Goal: Information Seeking & Learning: Learn about a topic

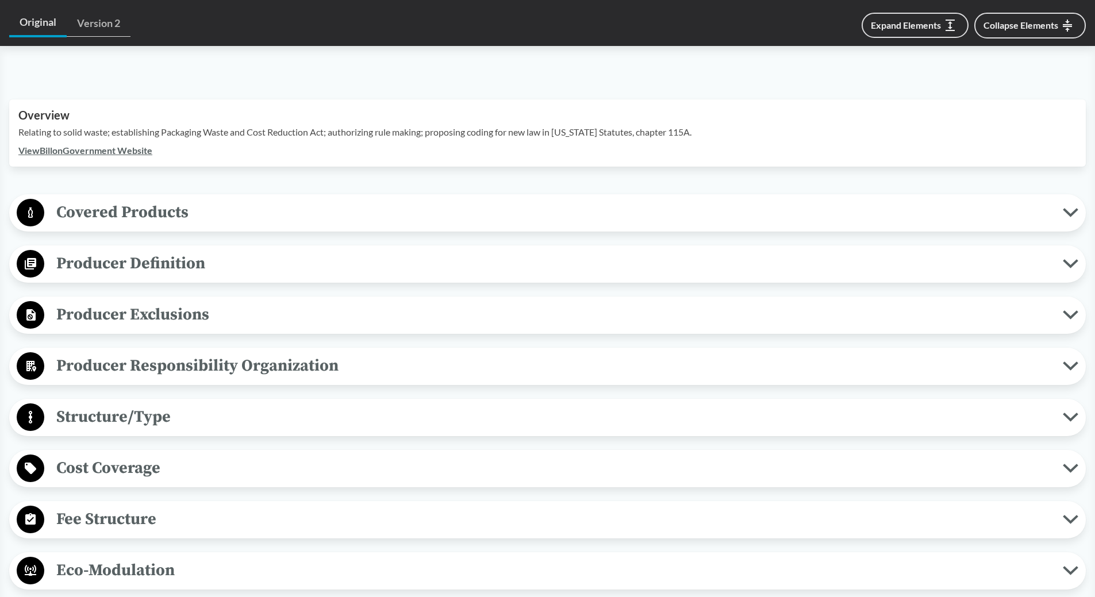
scroll to position [287, 0]
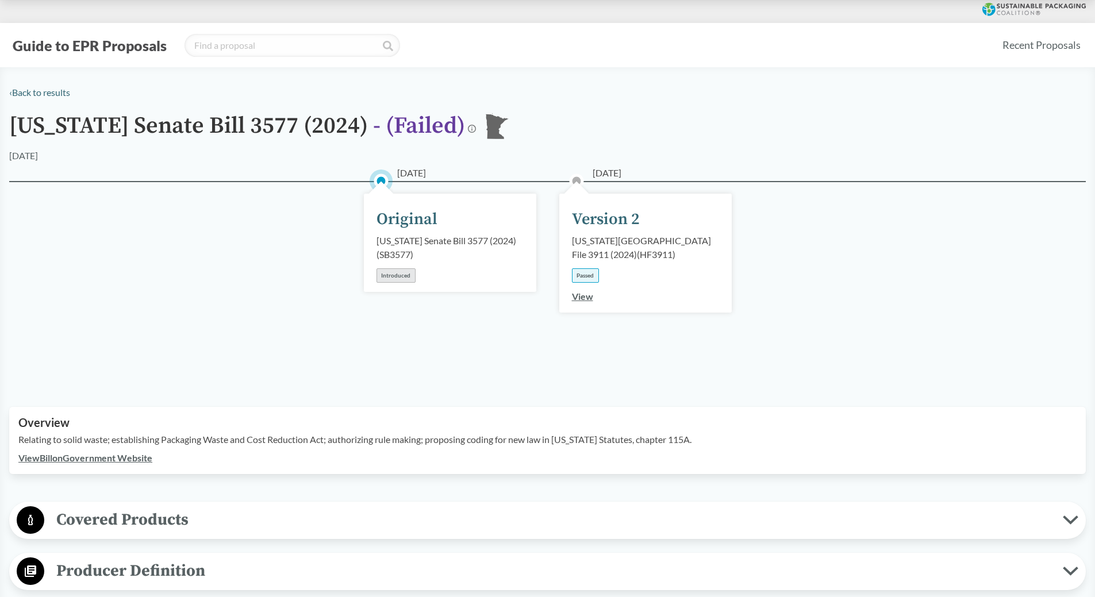
click at [579, 293] on link "View" at bounding box center [582, 296] width 21 height 11
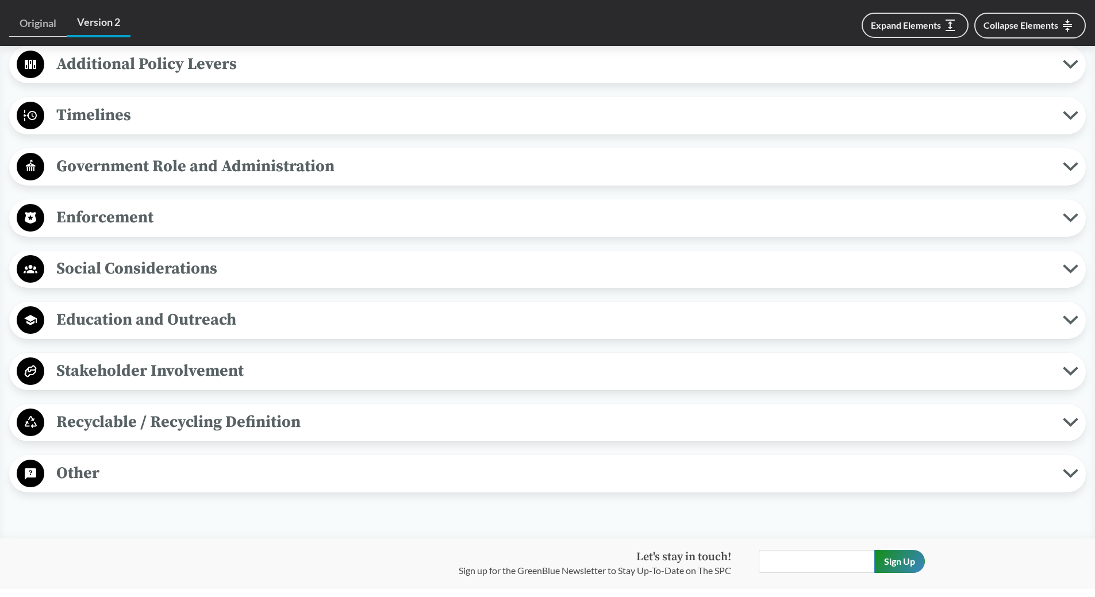
scroll to position [862, 0]
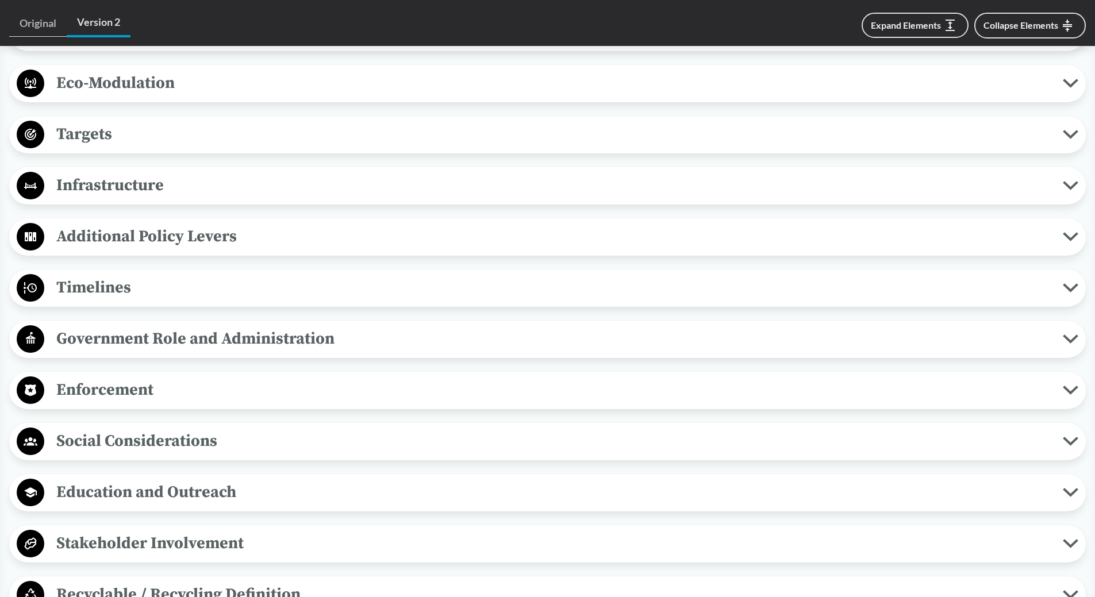
click at [115, 275] on span "Timelines" at bounding box center [553, 288] width 1018 height 26
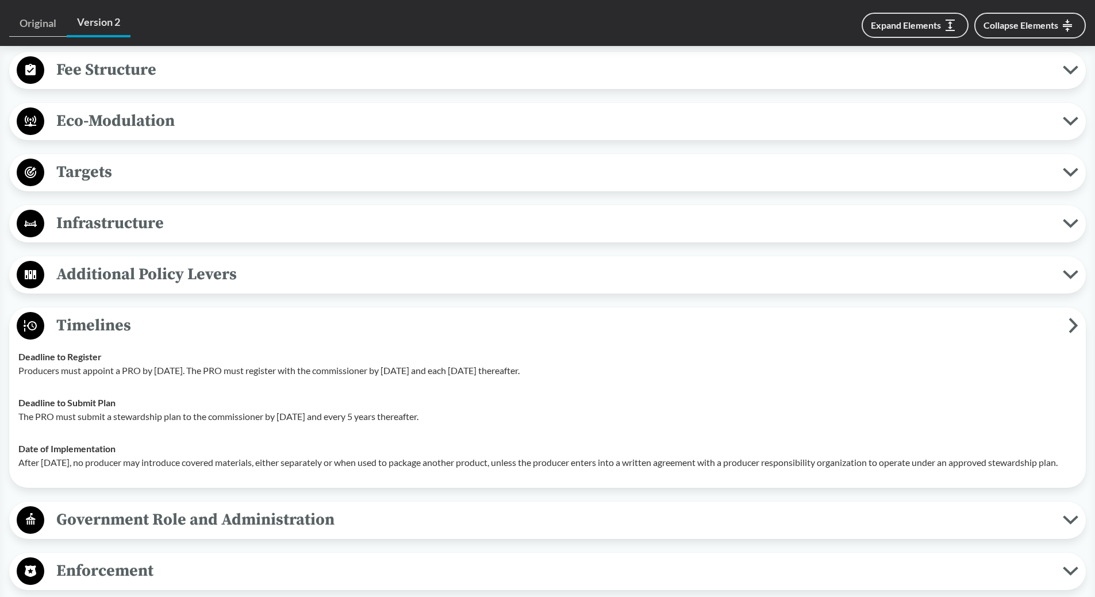
scroll to position [632, 0]
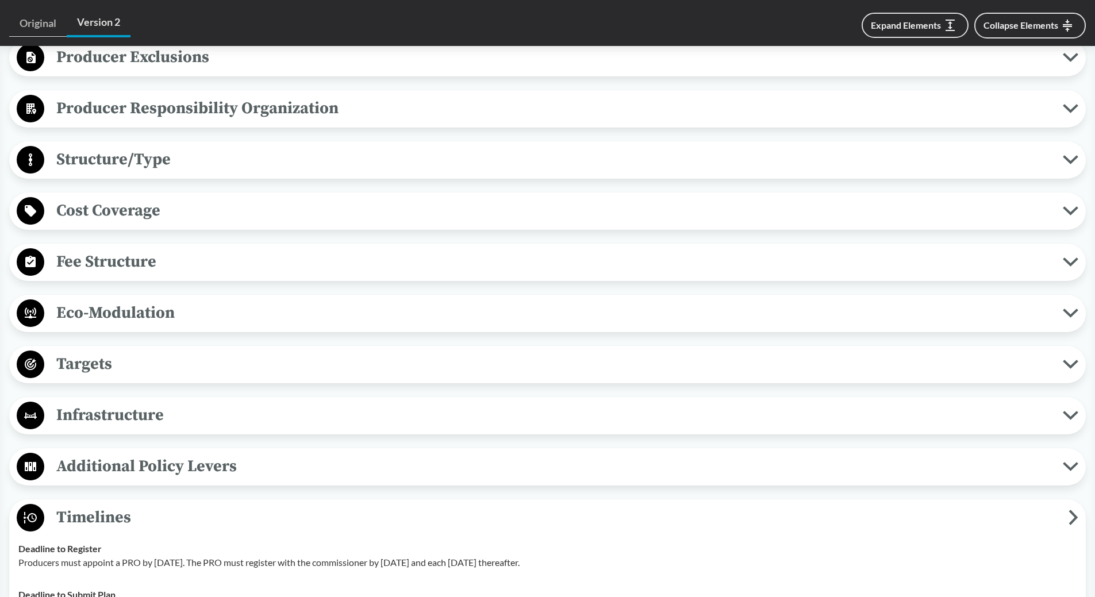
click at [186, 249] on span "Fee Structure" at bounding box center [553, 262] width 1018 height 26
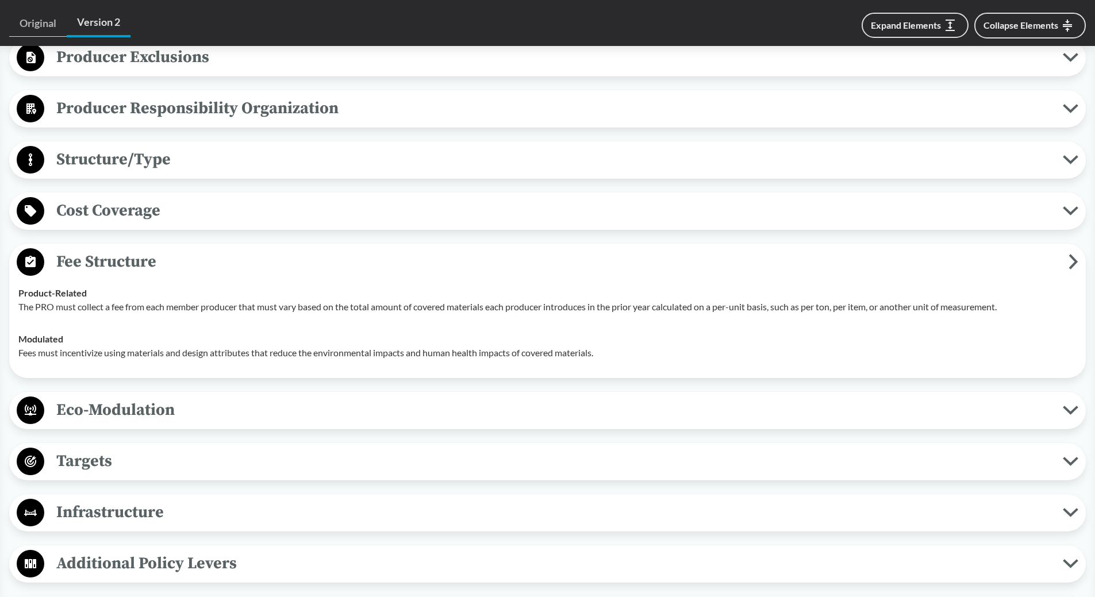
click at [169, 198] on span "Cost Coverage" at bounding box center [553, 211] width 1018 height 26
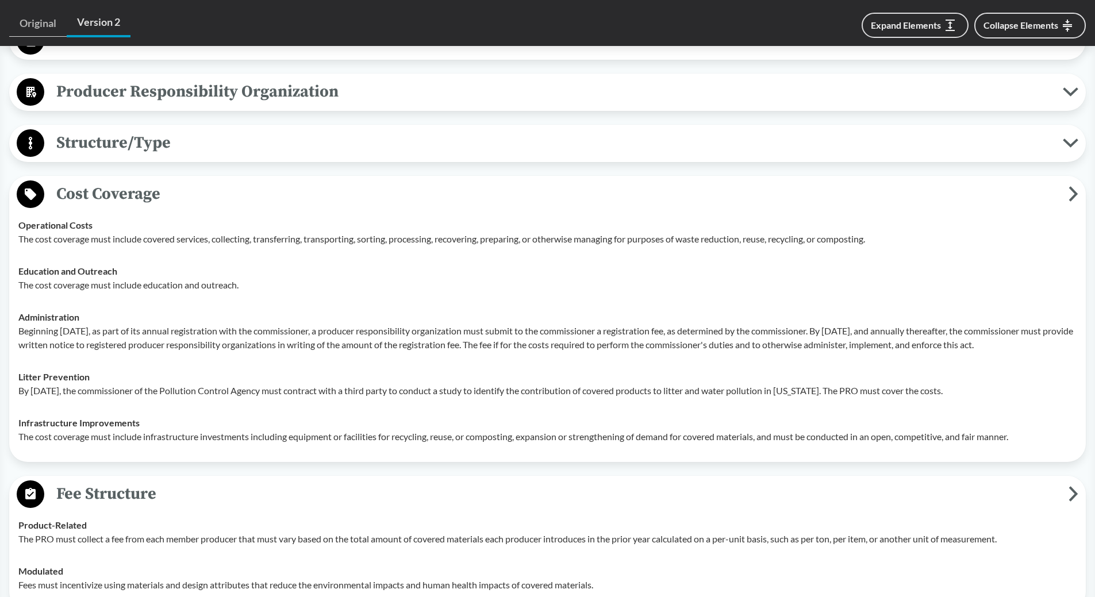
scroll to position [805, 0]
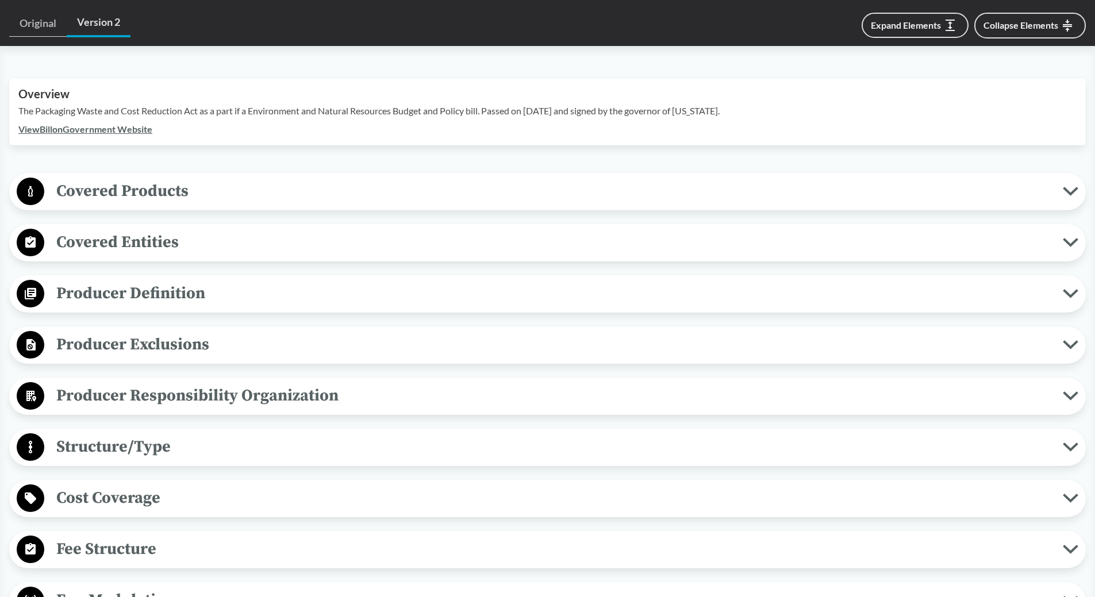
scroll to position [575, 0]
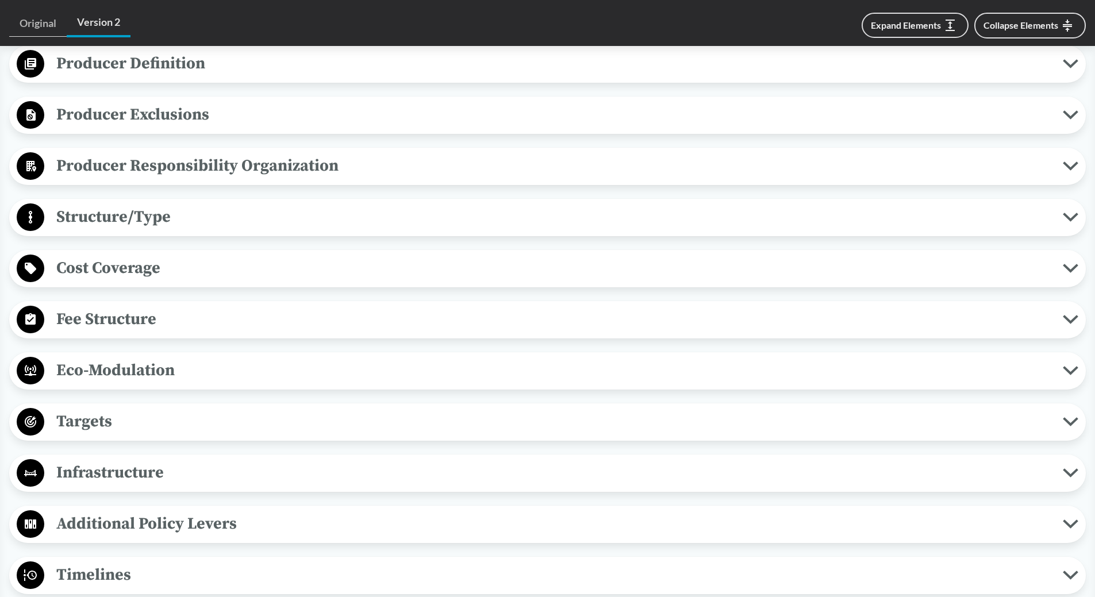
click at [126, 256] on span "Cost Coverage" at bounding box center [553, 268] width 1018 height 26
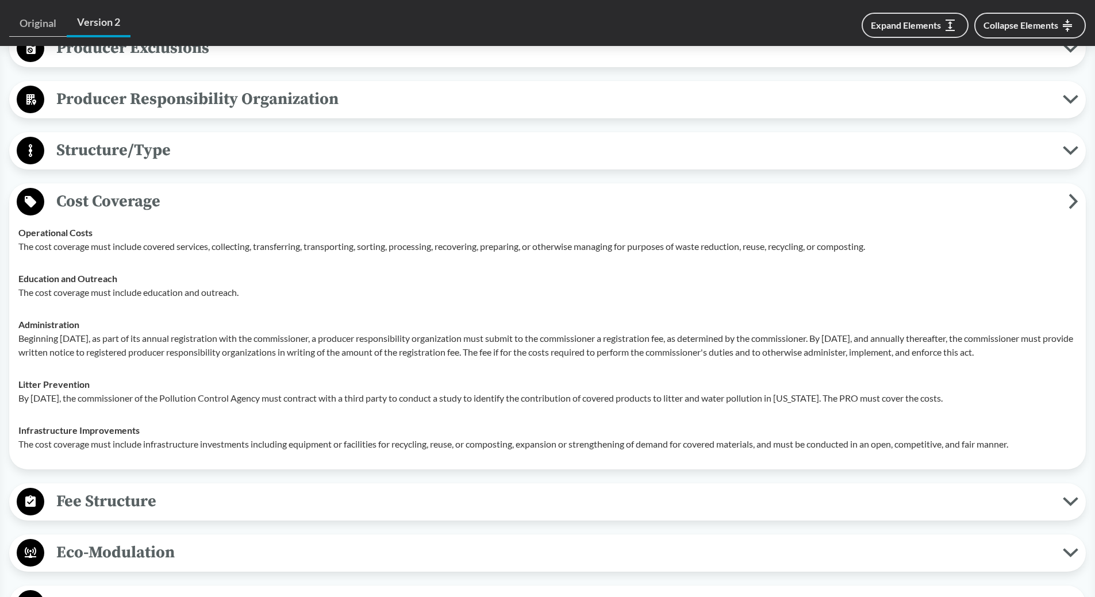
scroll to position [747, 0]
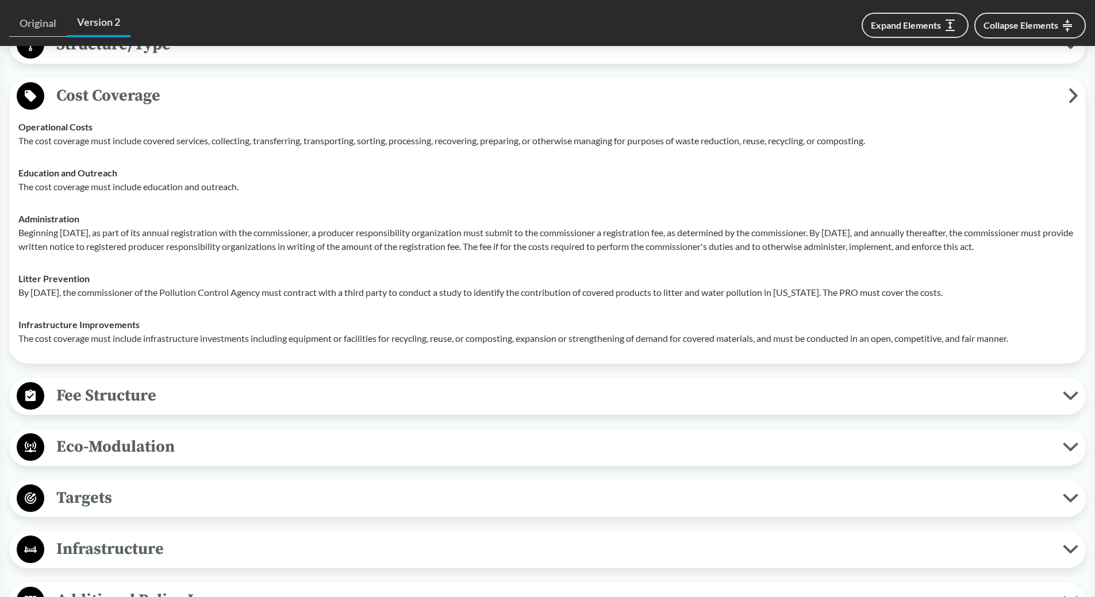
drag, startPoint x: 220, startPoint y: 367, endPoint x: 209, endPoint y: 371, distance: 11.3
click at [220, 367] on div "Covered Products All Packaging Types Covered material means packaging and paper…" at bounding box center [547, 400] width 1077 height 1258
click at [159, 395] on span "Fee Structure" at bounding box center [553, 396] width 1018 height 26
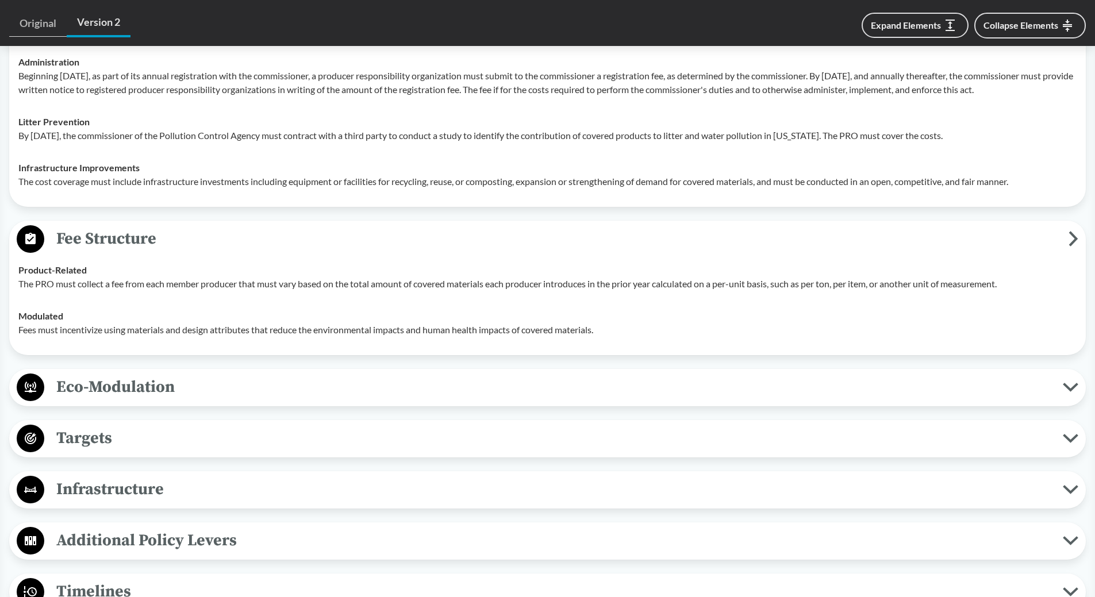
scroll to position [920, 0]
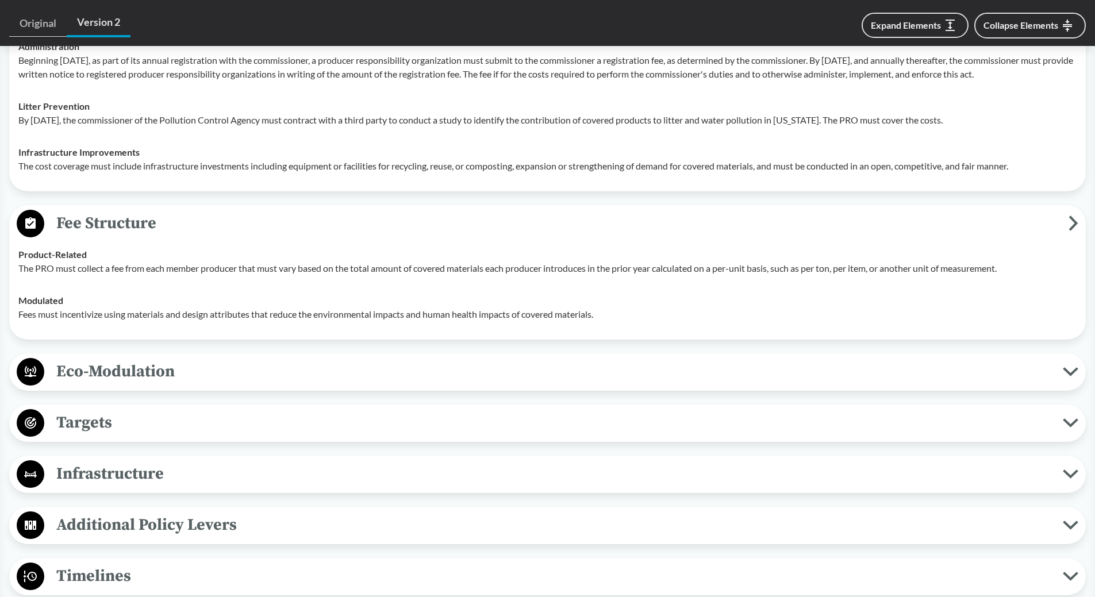
drag, startPoint x: 188, startPoint y: 428, endPoint x: 238, endPoint y: 422, distance: 50.3
click at [188, 428] on span "Targets" at bounding box center [553, 423] width 1018 height 26
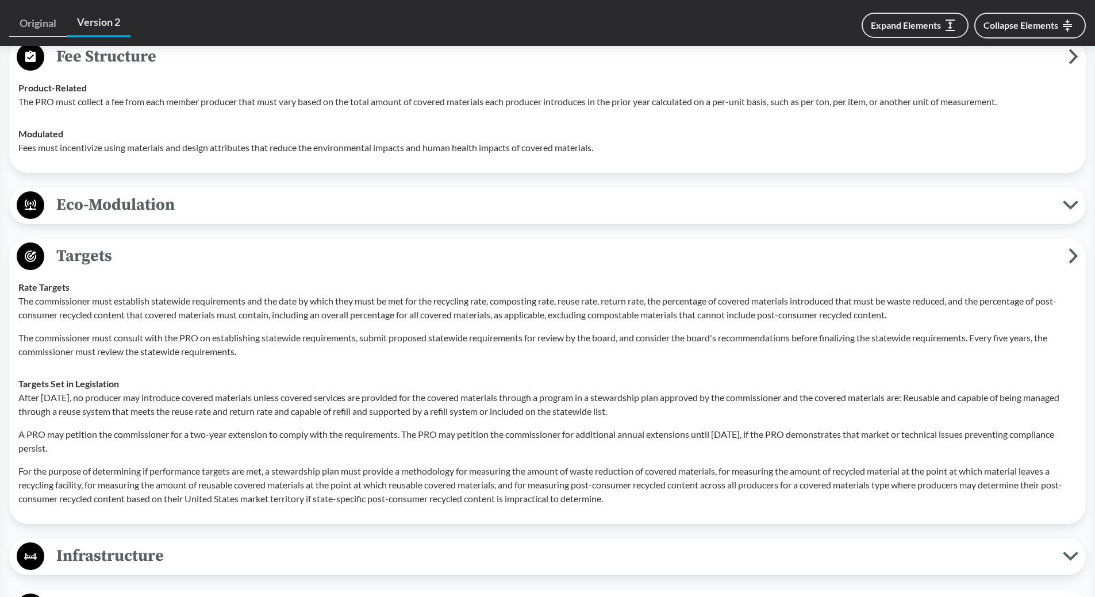
scroll to position [1092, 0]
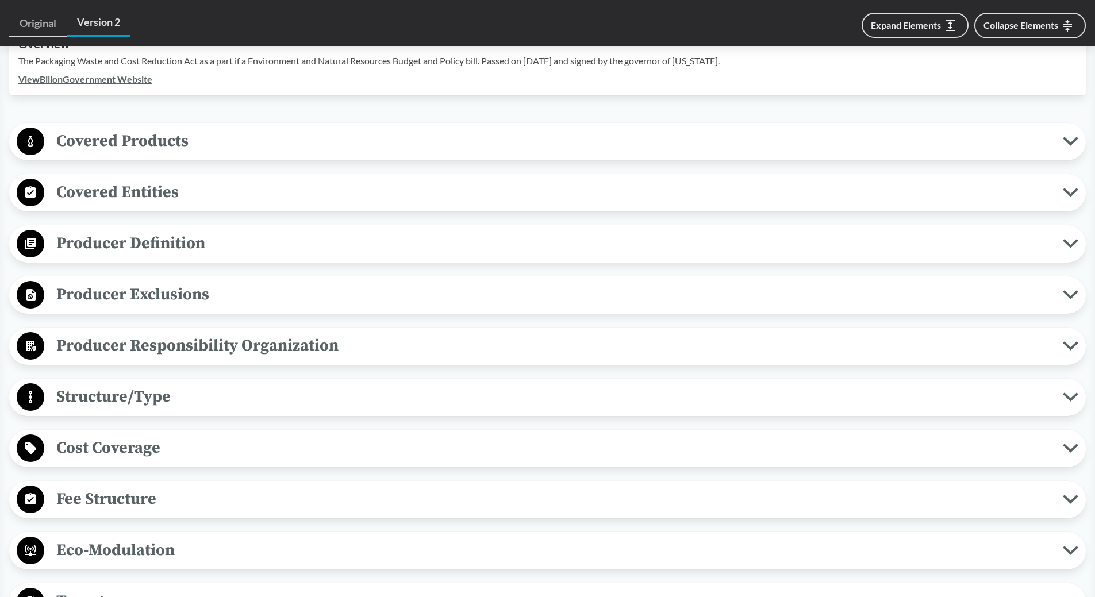
scroll to position [460, 0]
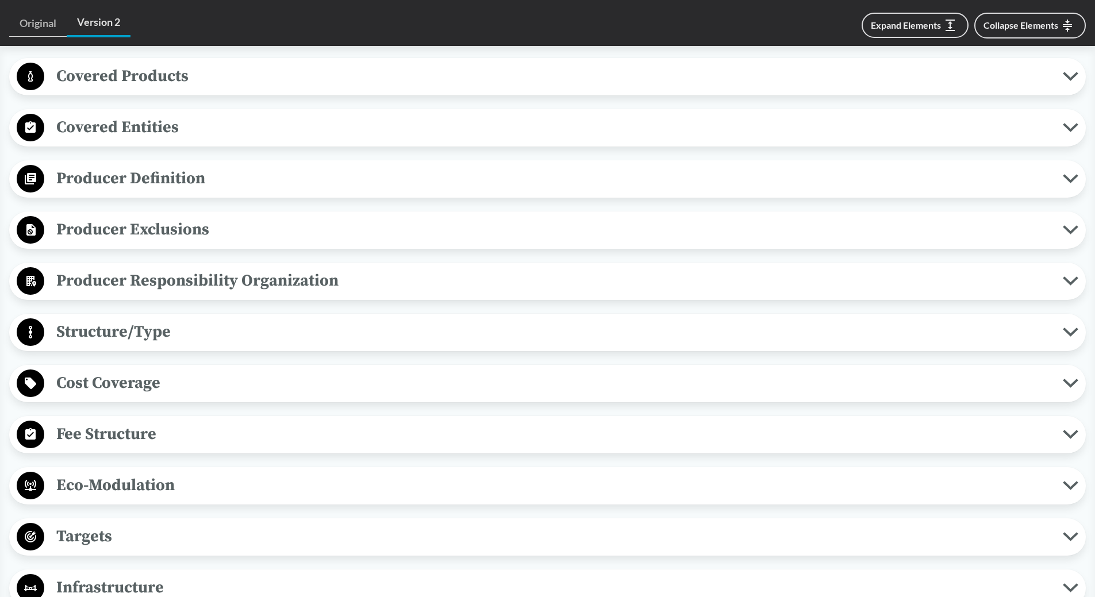
click at [145, 370] on span "Cost Coverage" at bounding box center [553, 383] width 1018 height 26
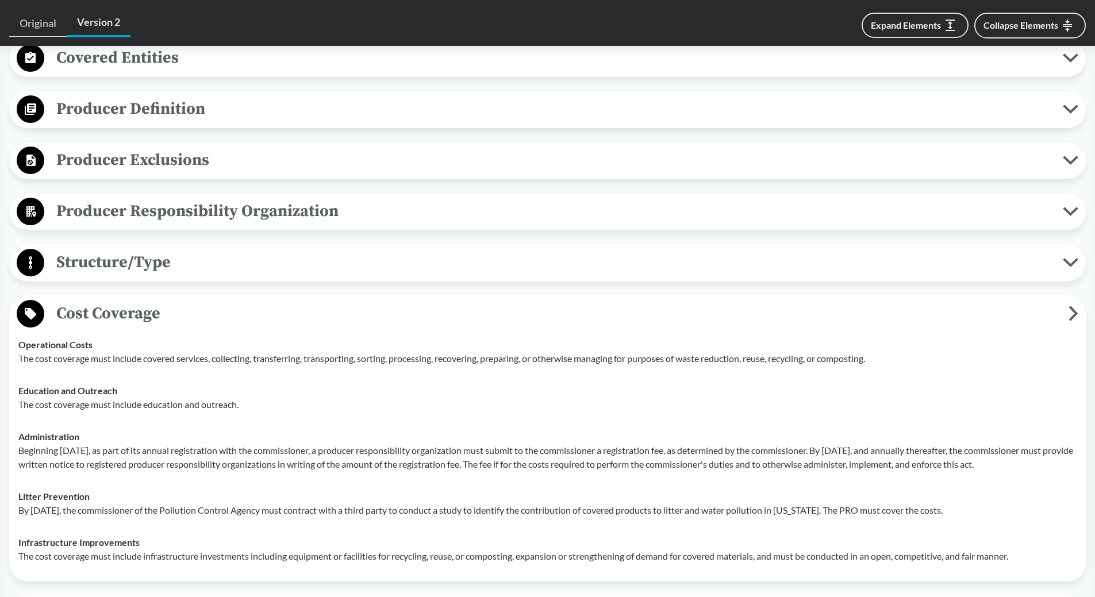
scroll to position [517, 0]
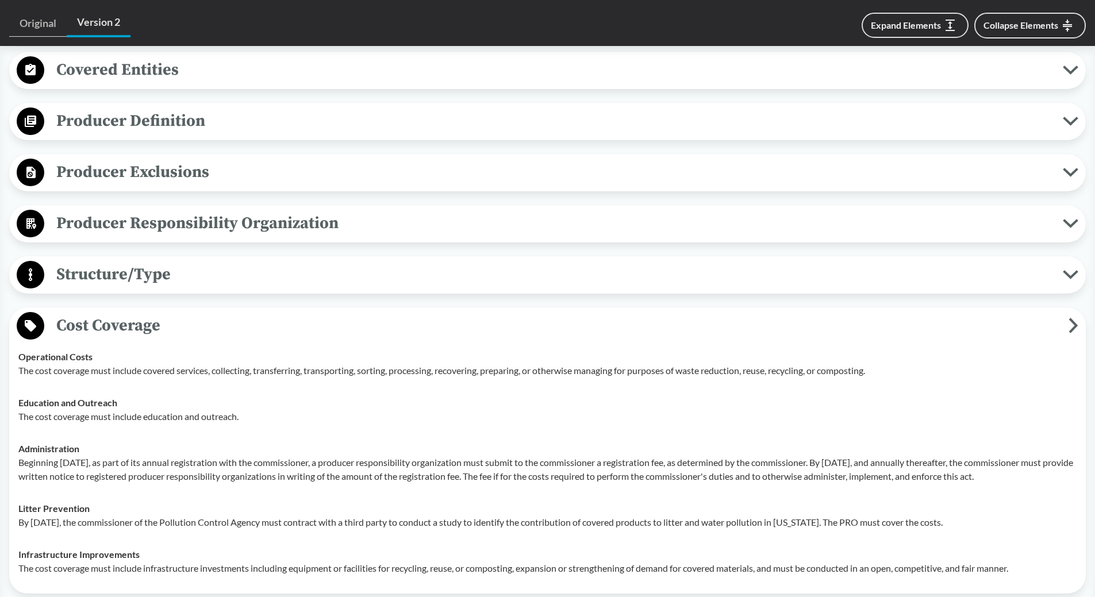
click at [259, 262] on span "Structure/Type" at bounding box center [553, 275] width 1018 height 26
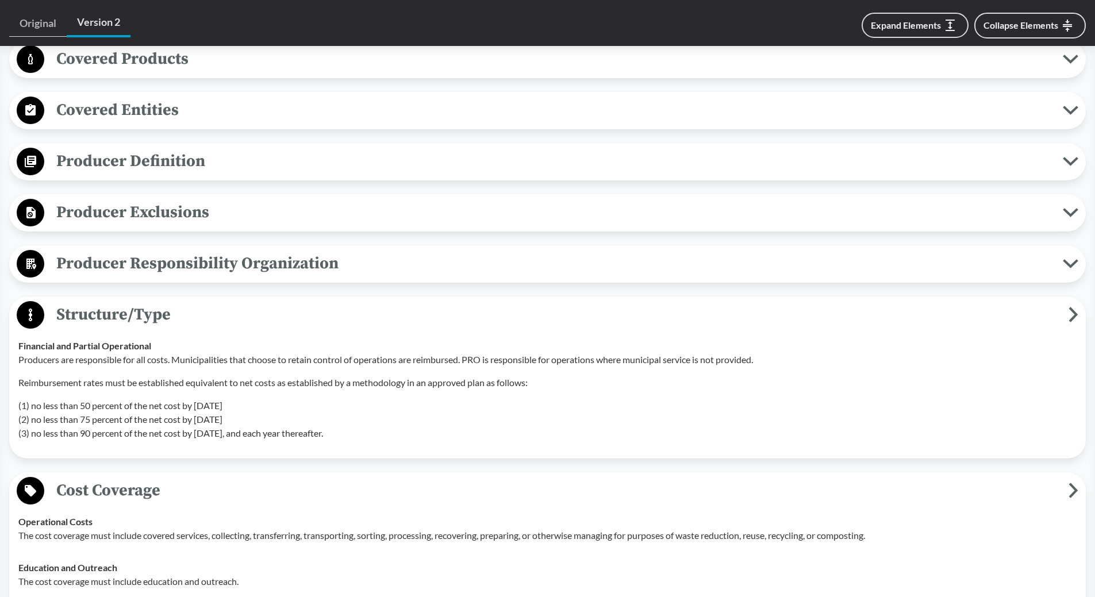
scroll to position [402, 0]
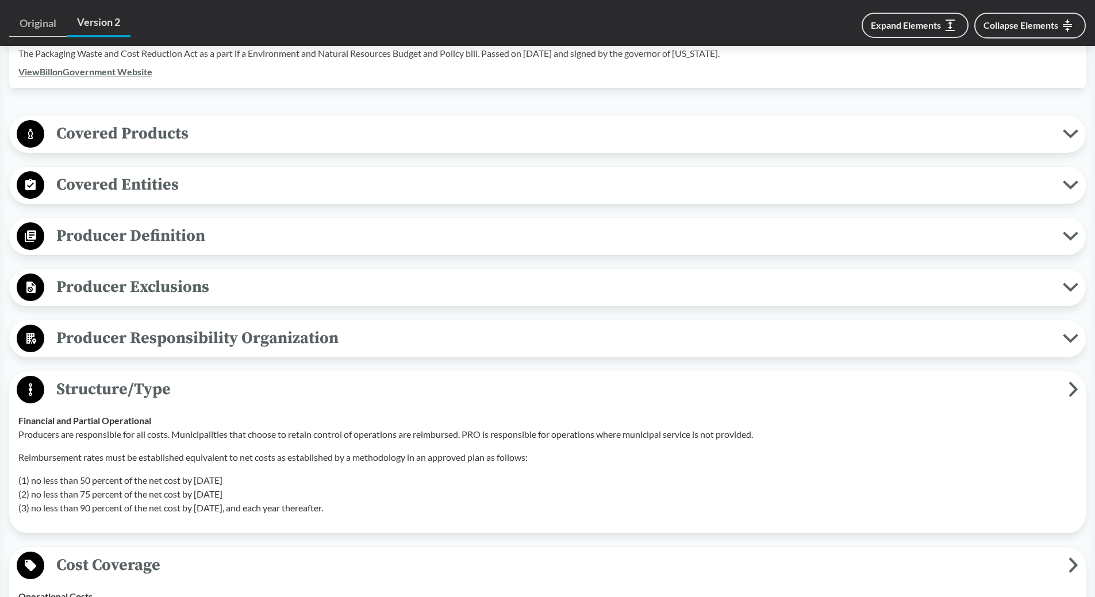
click at [243, 328] on span "Producer Responsibility Organization" at bounding box center [553, 338] width 1018 height 26
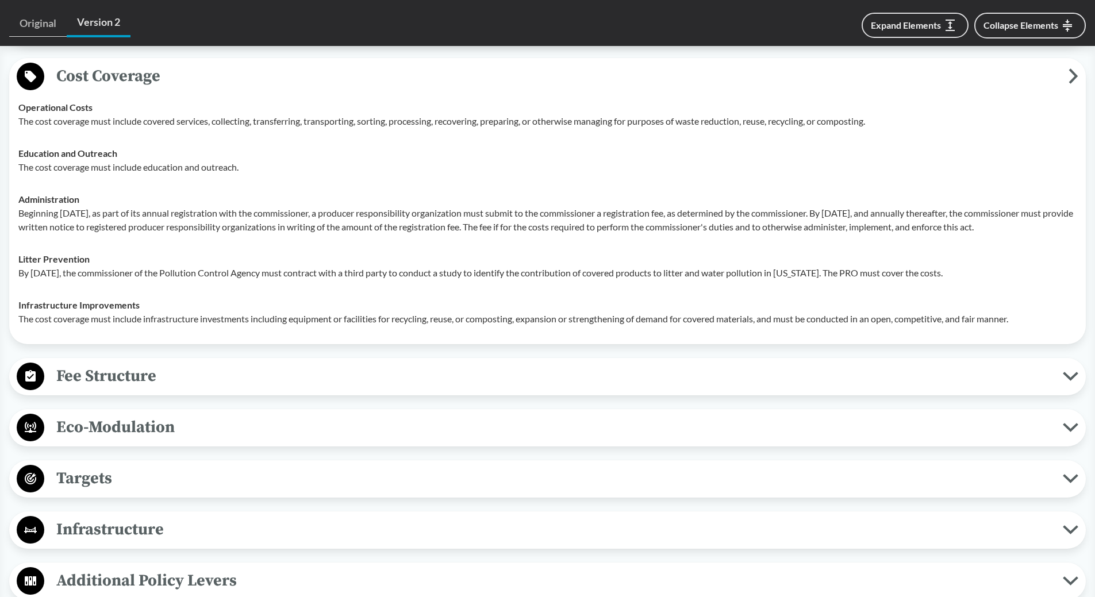
scroll to position [1092, 0]
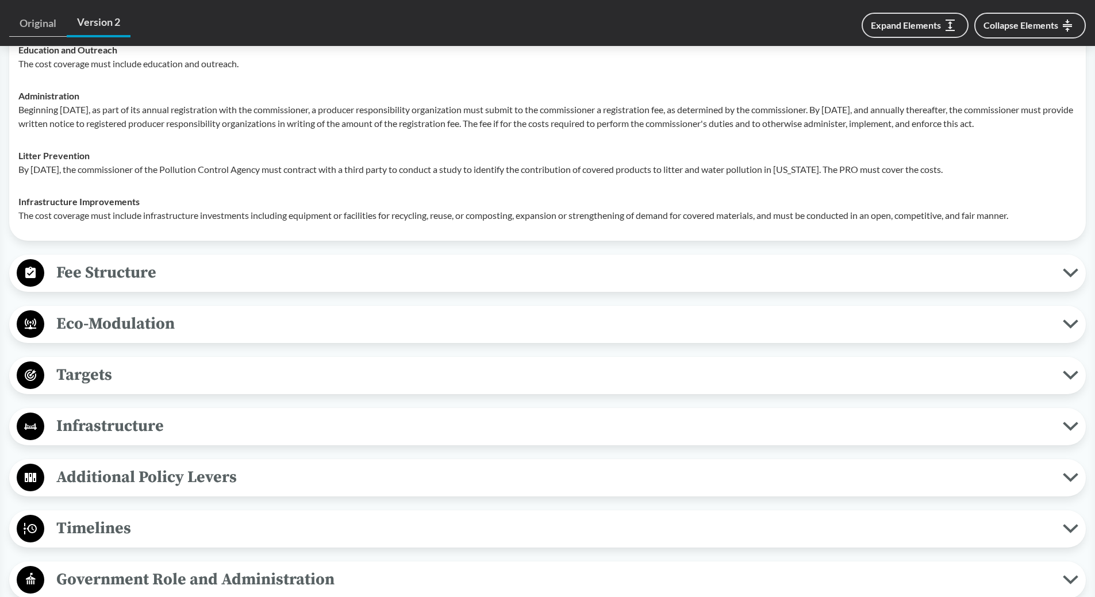
click at [328, 273] on span "Fee Structure" at bounding box center [553, 273] width 1018 height 26
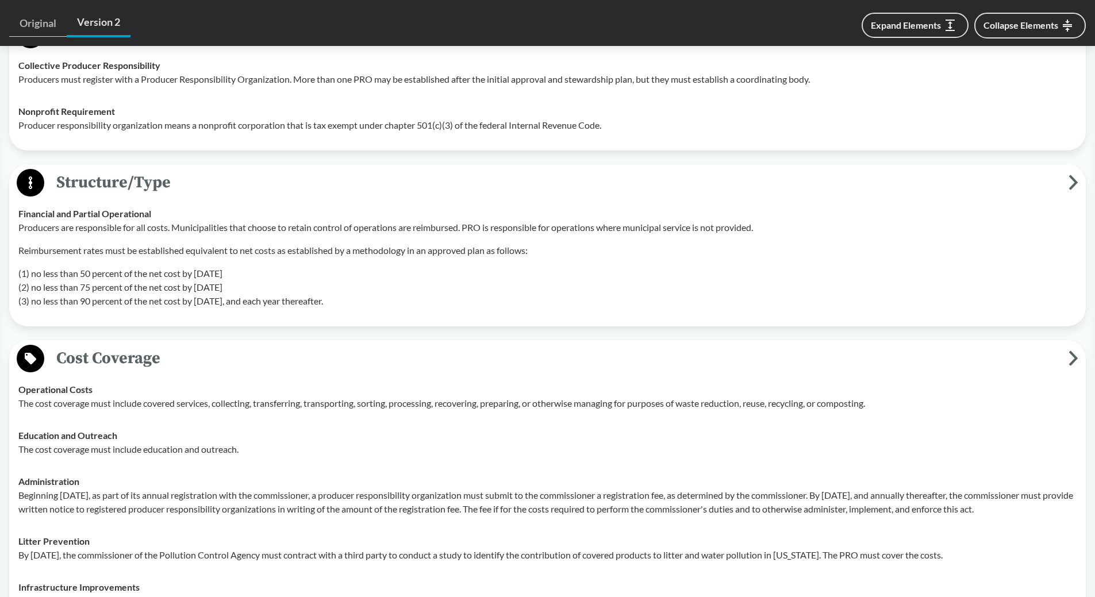
scroll to position [690, 0]
